Goal: Task Accomplishment & Management: Complete application form

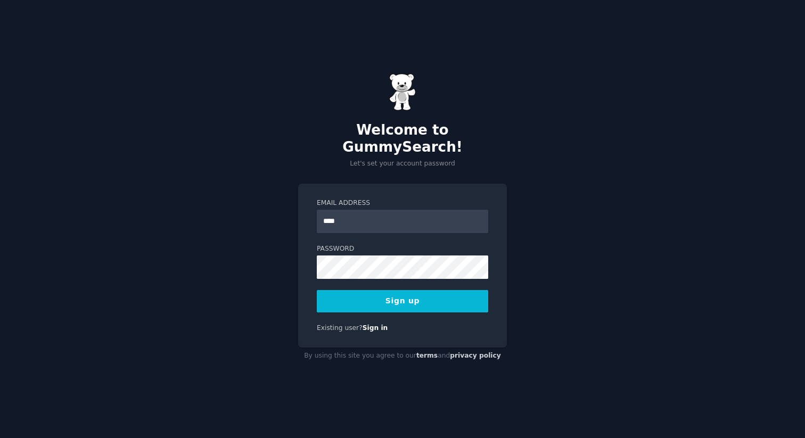
type input "**********"
click at [354, 290] on button "Sign up" at bounding box center [403, 301] width 172 height 22
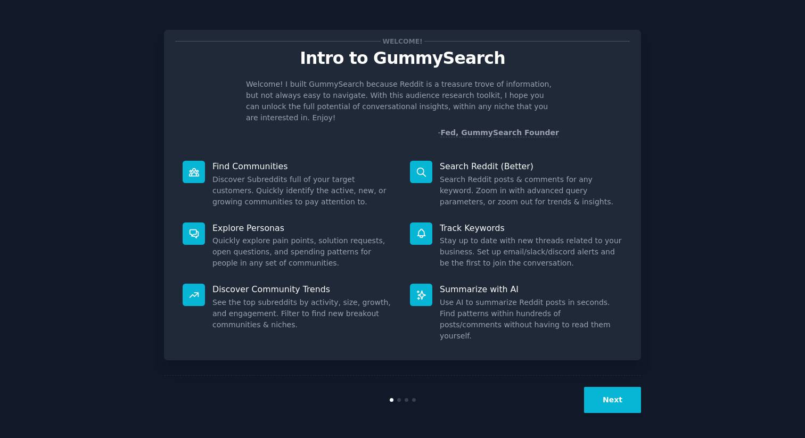
click at [627, 394] on button "Next" at bounding box center [612, 400] width 57 height 26
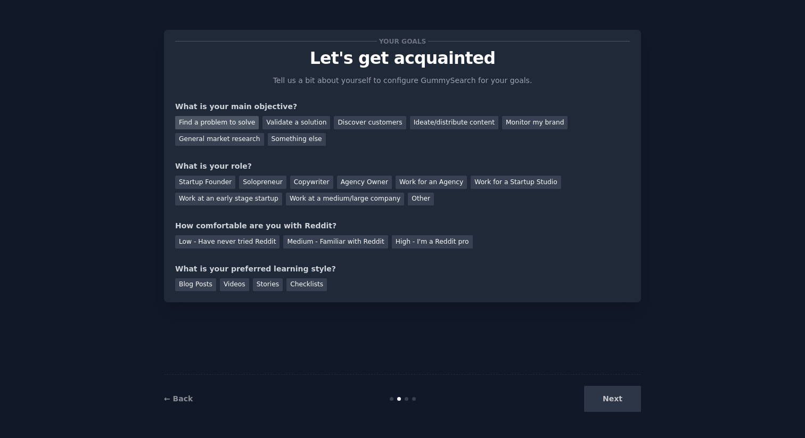
click at [243, 122] on div "Find a problem to solve" at bounding box center [217, 122] width 84 height 13
click at [301, 123] on div "Validate a solution" at bounding box center [297, 122] width 68 height 13
click at [227, 124] on div "Find a problem to solve" at bounding box center [217, 122] width 84 height 13
click at [408, 196] on div "Other" at bounding box center [421, 199] width 26 height 13
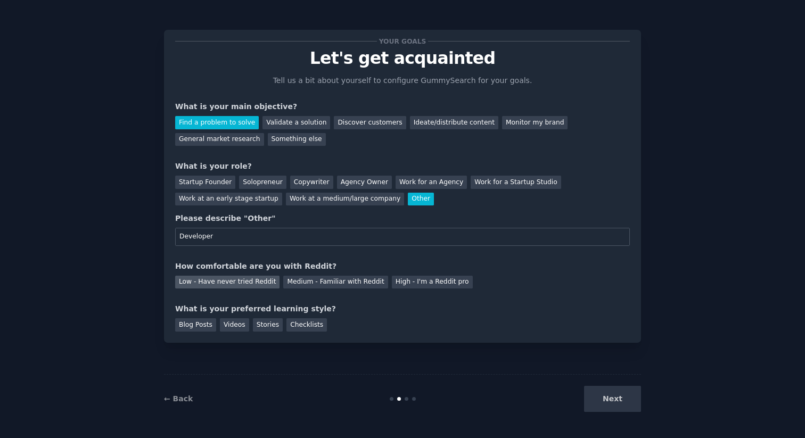
type input "Developer"
click at [250, 285] on div "Low - Have never tried Reddit" at bounding box center [227, 282] width 104 height 13
click at [232, 324] on div "Videos" at bounding box center [234, 325] width 29 height 13
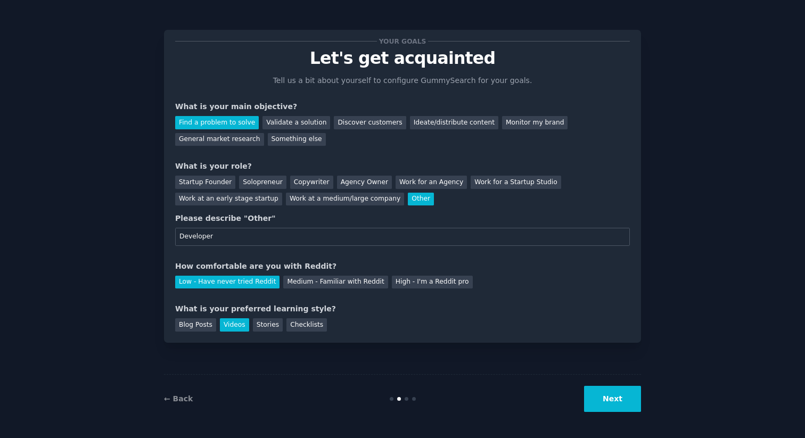
click at [619, 404] on button "Next" at bounding box center [612, 399] width 57 height 26
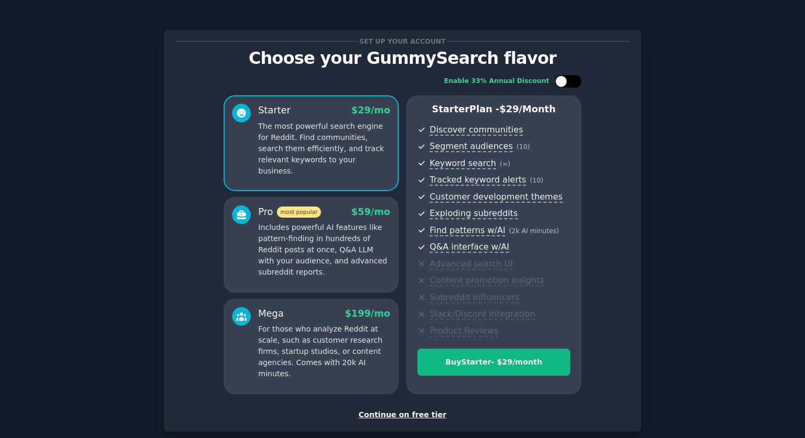
click at [571, 83] on div at bounding box center [573, 81] width 5 height 5
click at [559, 81] on icon at bounding box center [562, 82] width 6 height 6
checkbox input "false"
click at [402, 414] on div "Continue on free tier" at bounding box center [402, 415] width 455 height 11
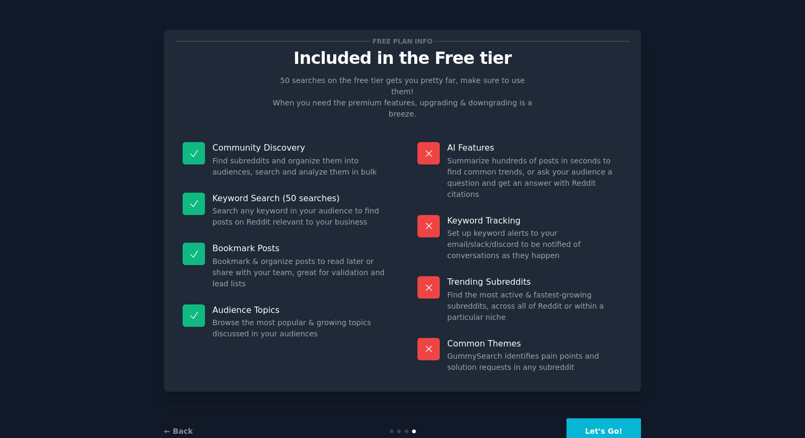
click at [609, 419] on button "Let's Go!" at bounding box center [604, 432] width 75 height 26
